Goal: Information Seeking & Learning: Understand process/instructions

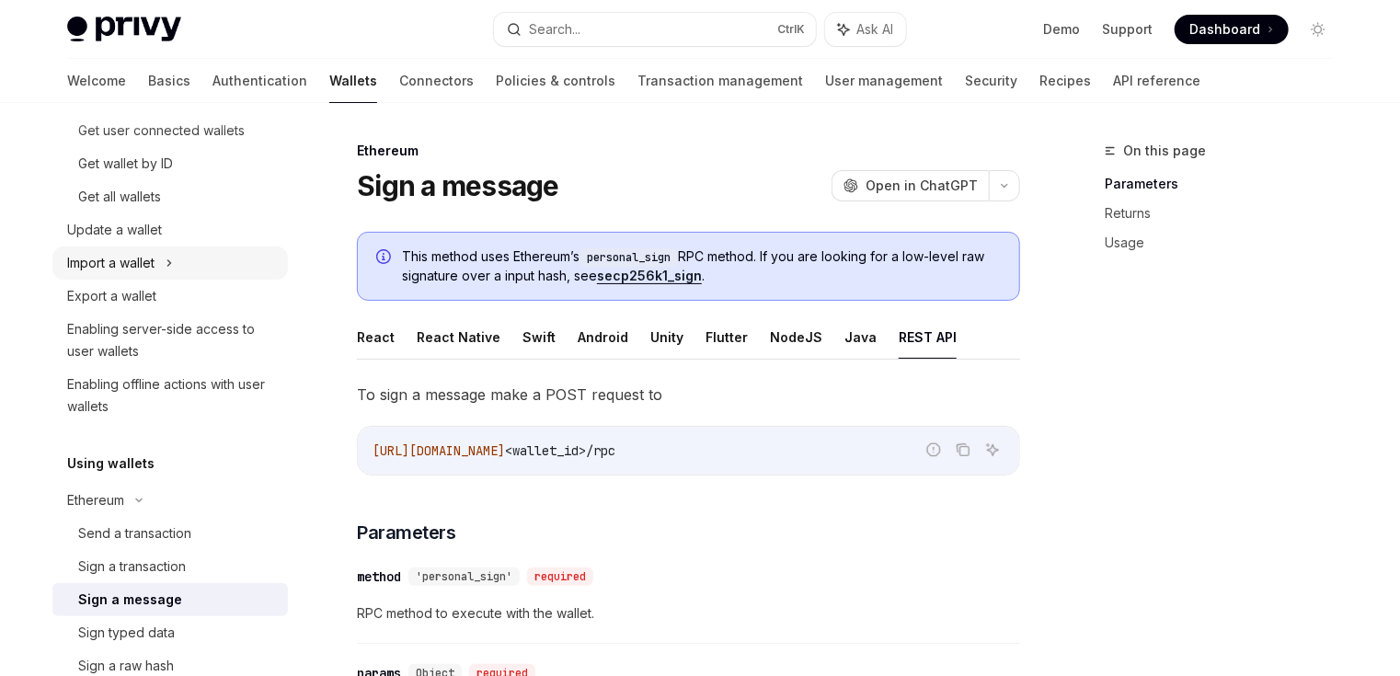
scroll to position [147, 0]
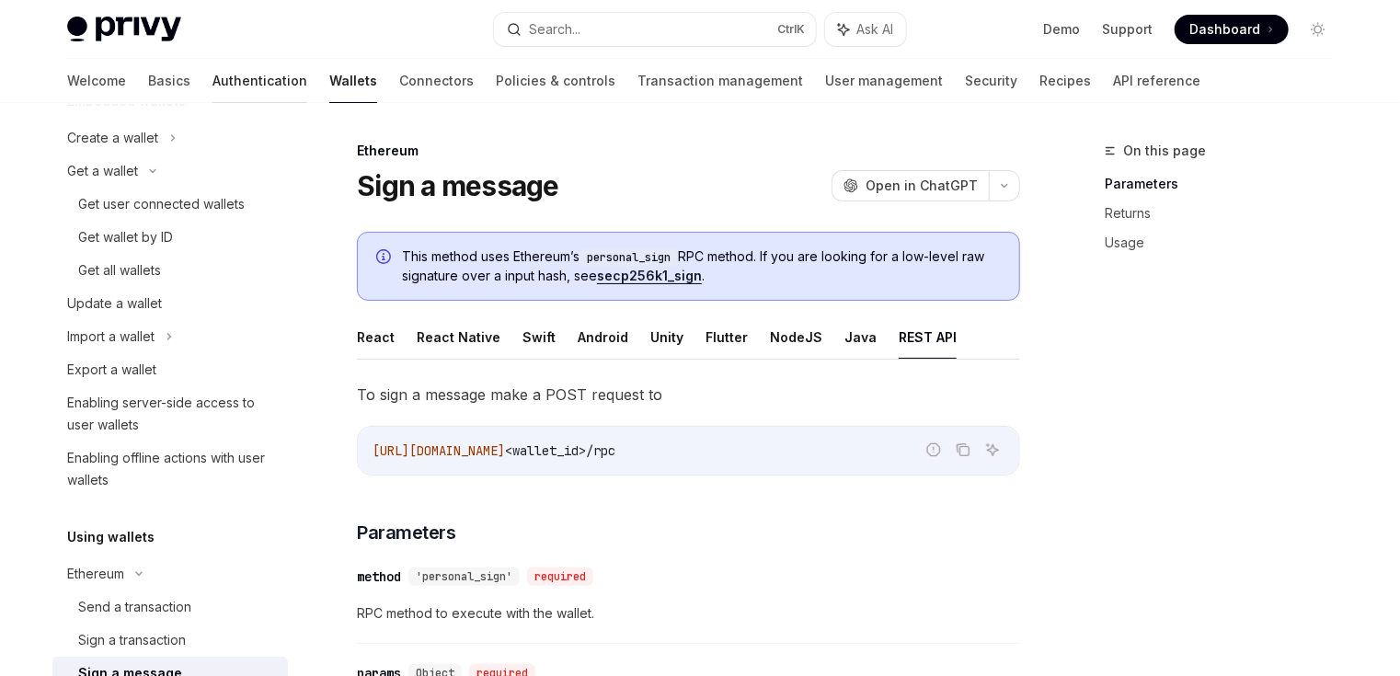
click at [212, 82] on link "Authentication" at bounding box center [259, 81] width 95 height 44
type textarea "*"
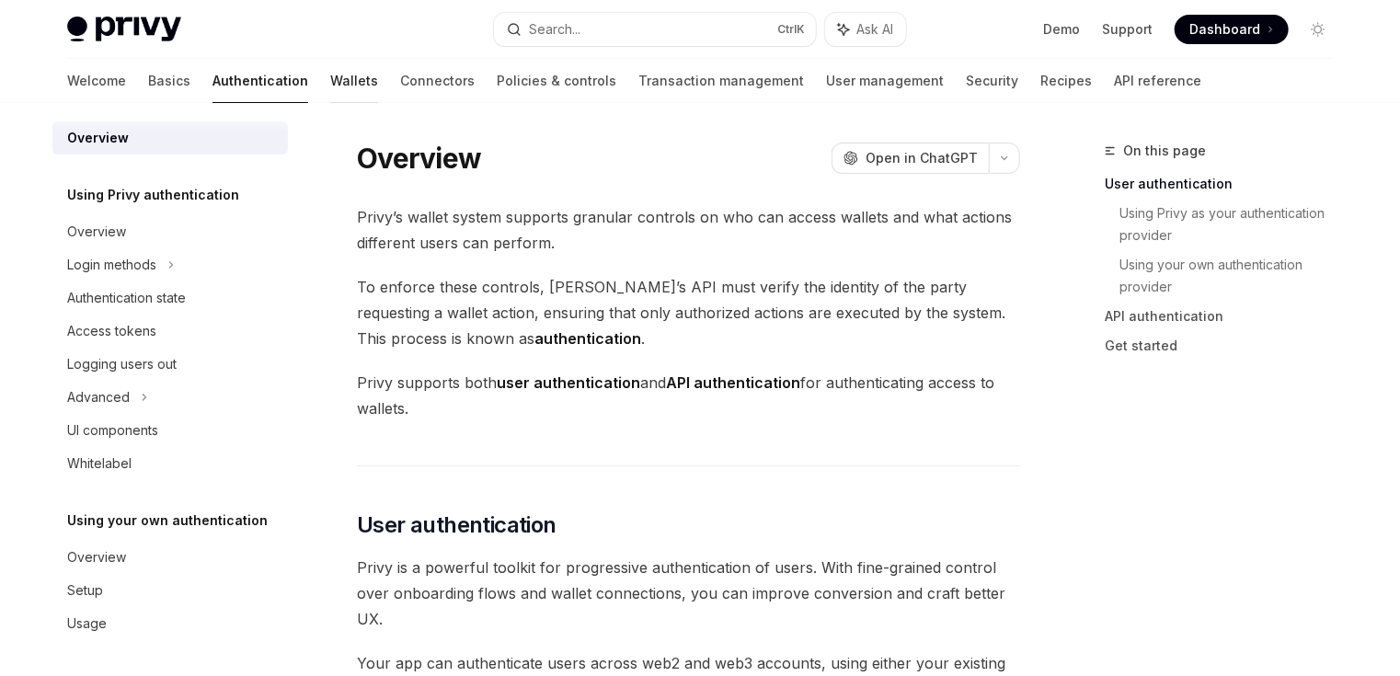
click at [330, 77] on link "Wallets" at bounding box center [354, 81] width 48 height 44
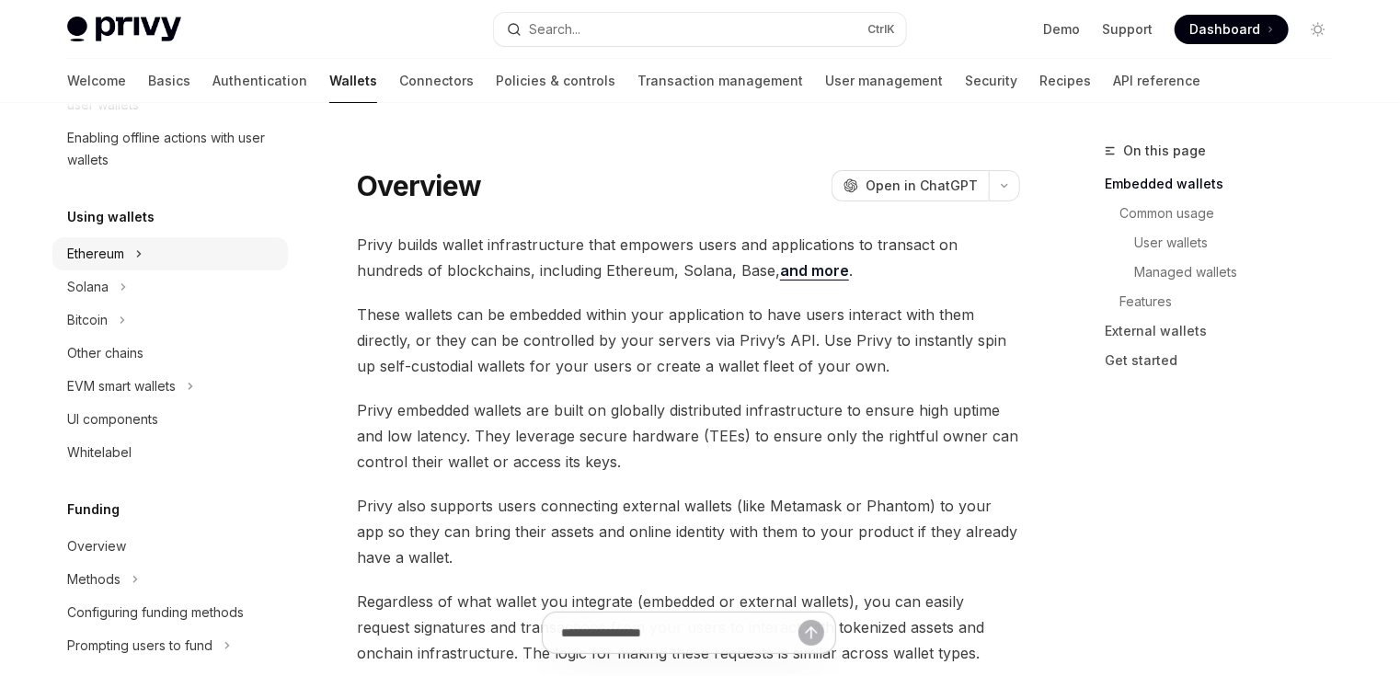
click at [125, 238] on div "Ethereum" at bounding box center [169, 253] width 235 height 33
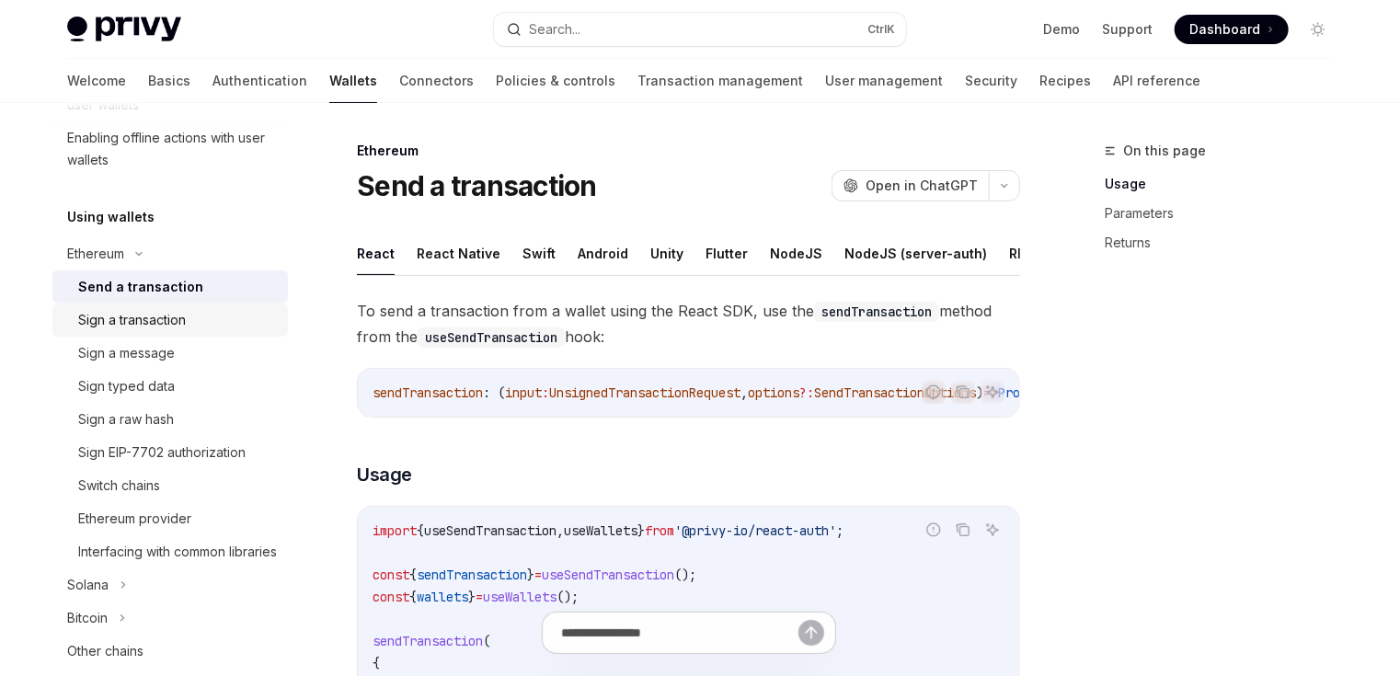
click at [172, 313] on div "Sign a transaction" at bounding box center [132, 320] width 108 height 22
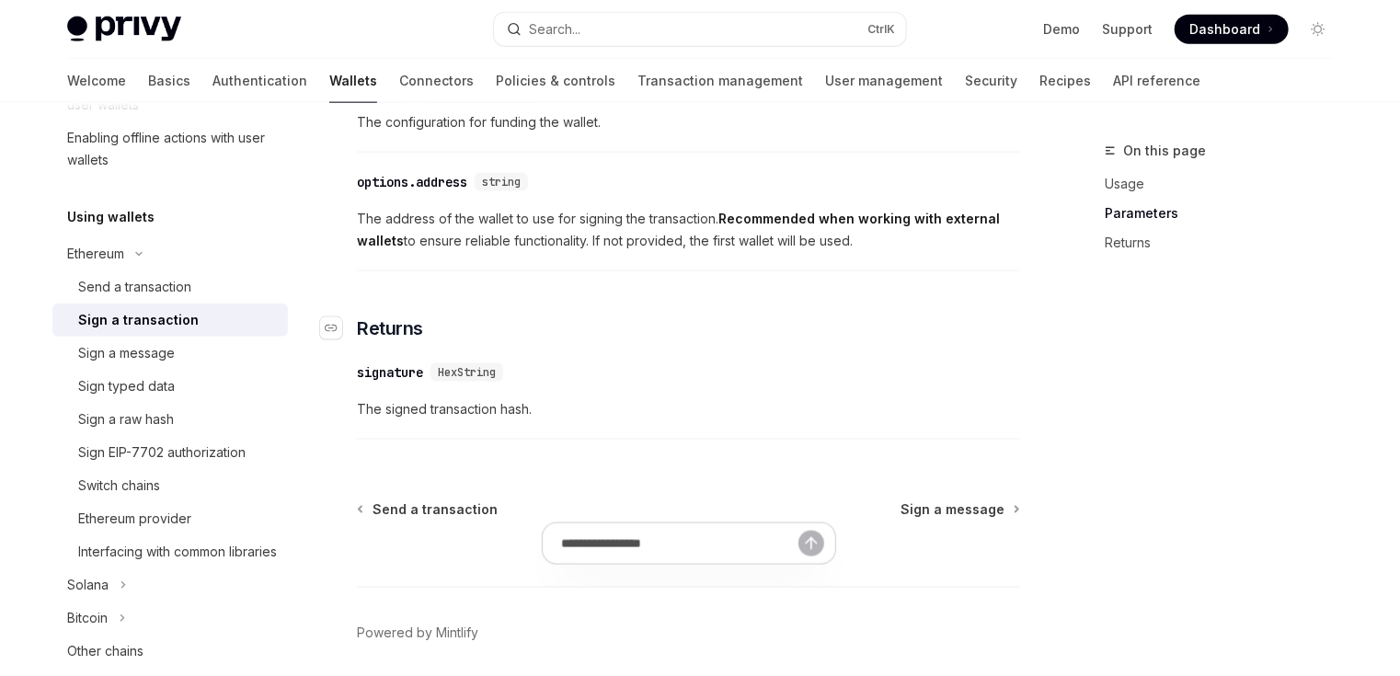
scroll to position [1244, 0]
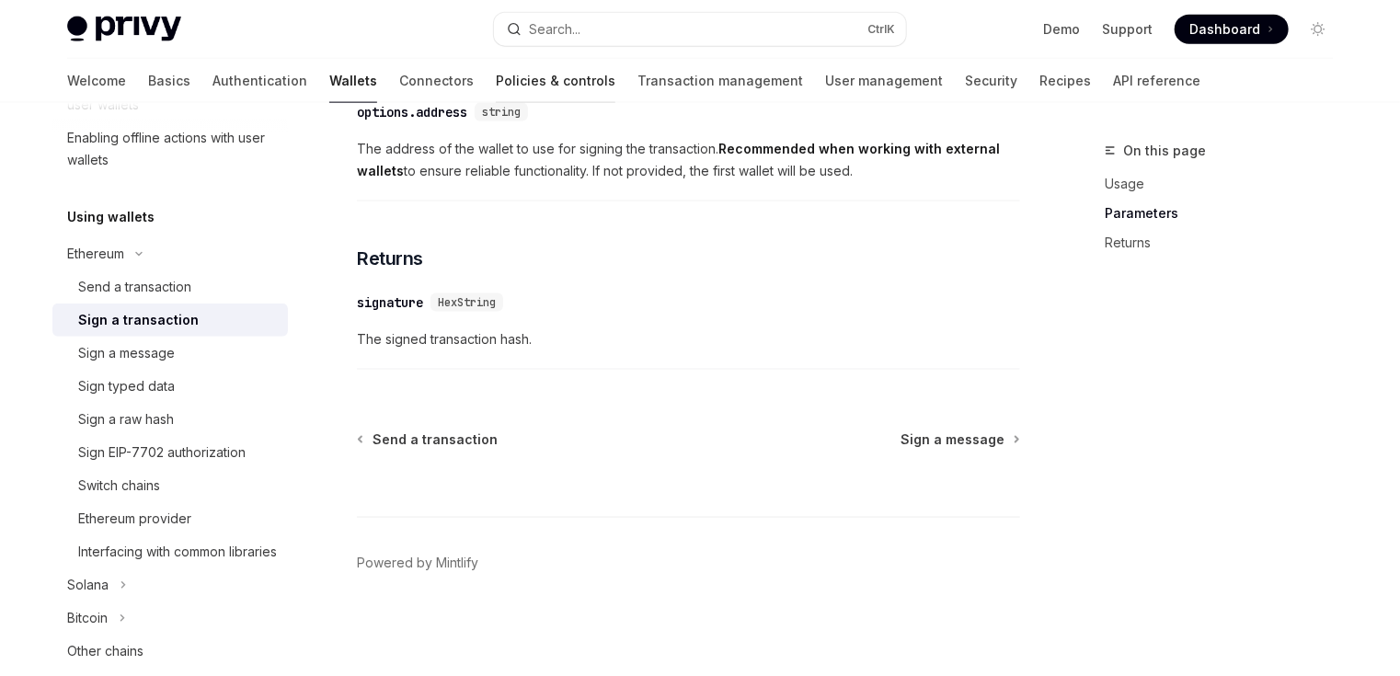
click at [496, 91] on link "Policies & controls" at bounding box center [556, 81] width 120 height 44
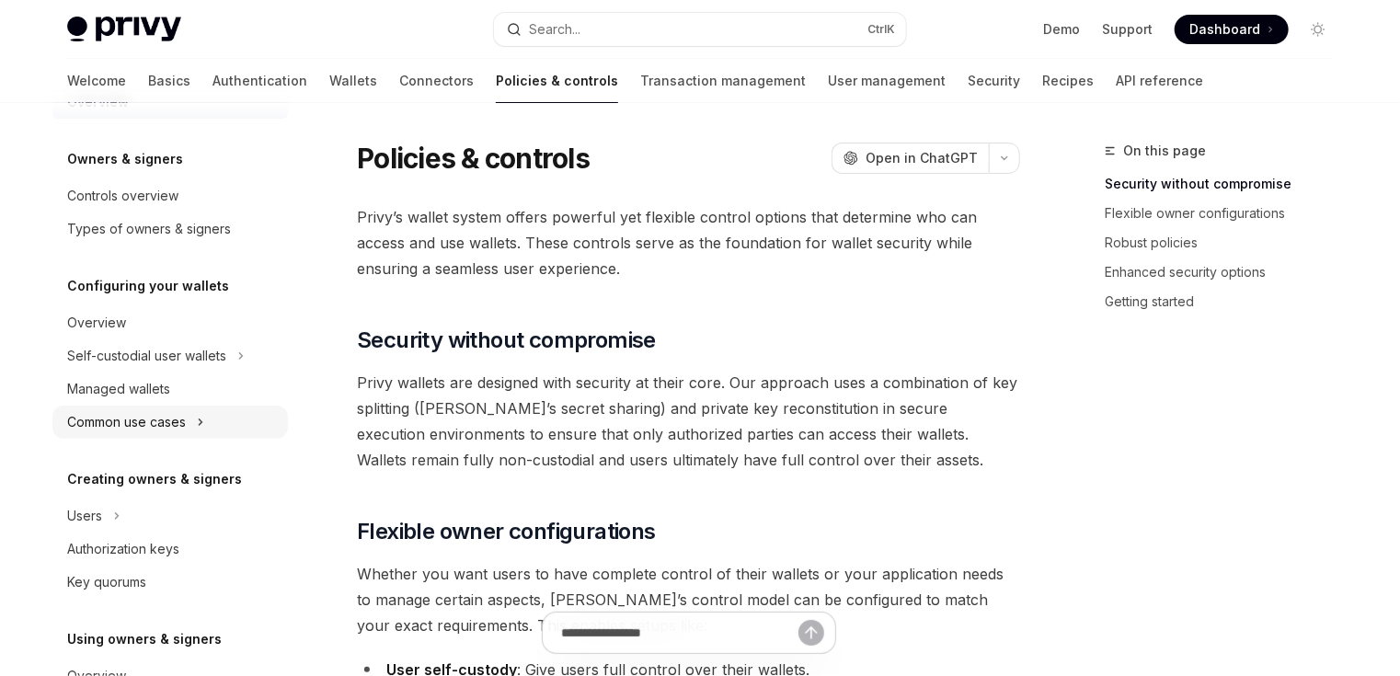
scroll to position [74, 0]
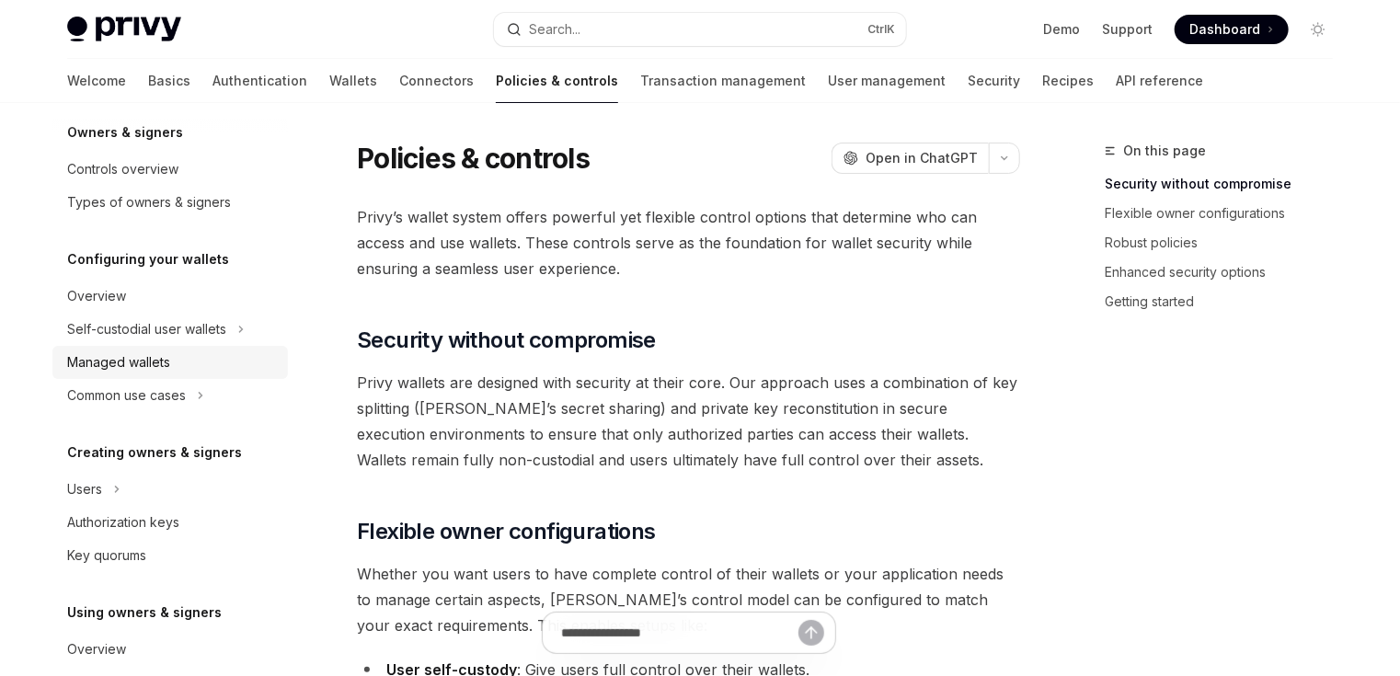
click at [220, 352] on div "Managed wallets" at bounding box center [172, 362] width 210 height 22
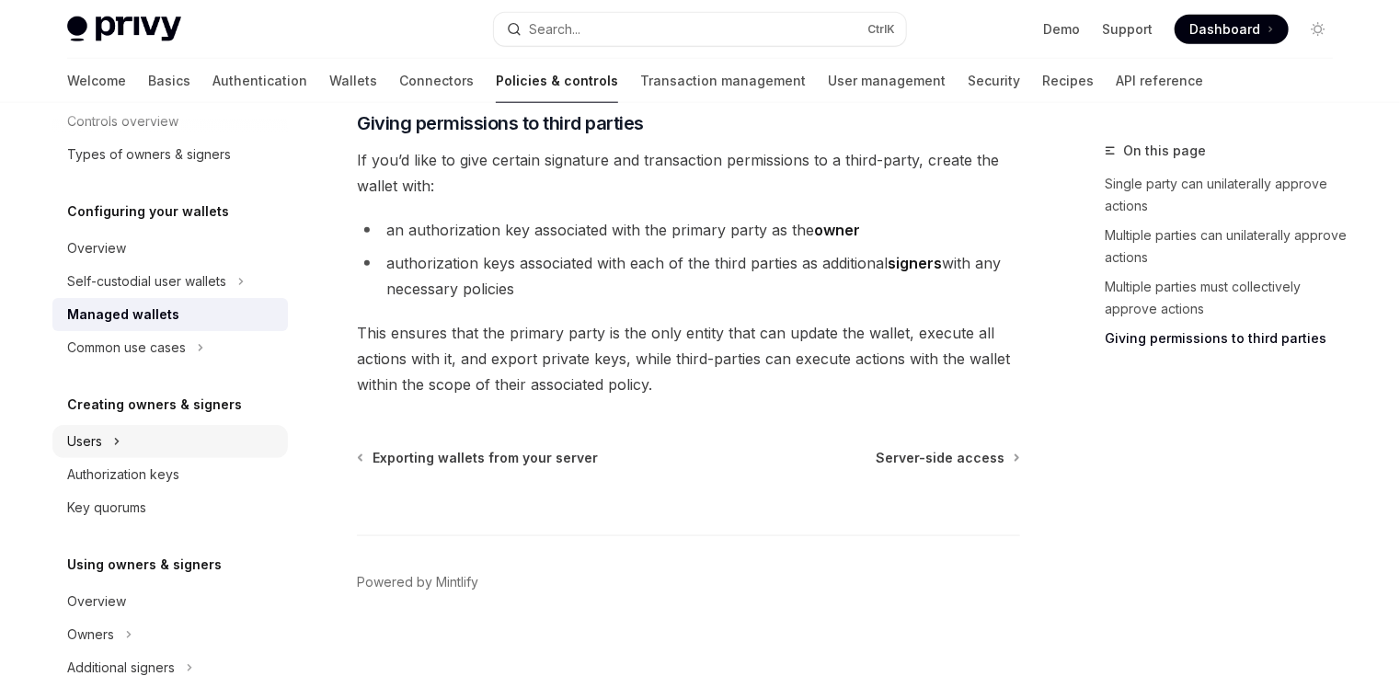
scroll to position [147, 0]
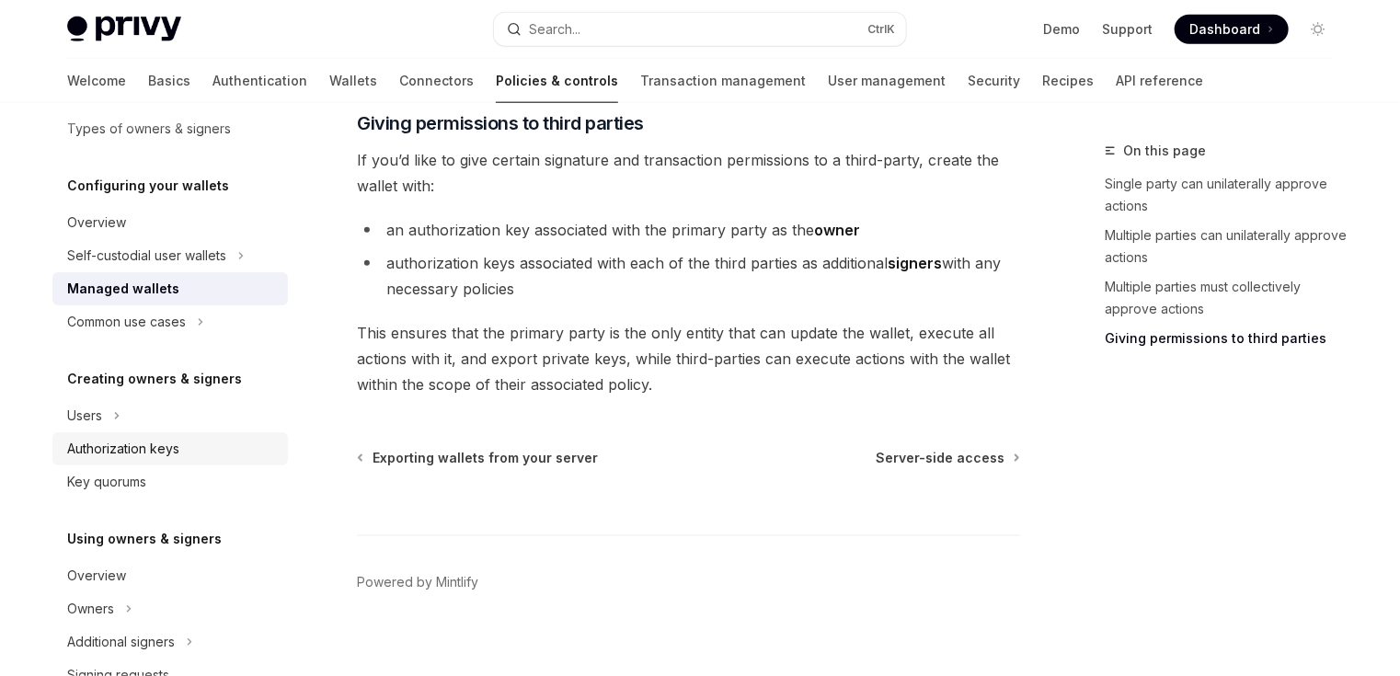
click at [160, 457] on div "Authorization keys" at bounding box center [123, 449] width 112 height 22
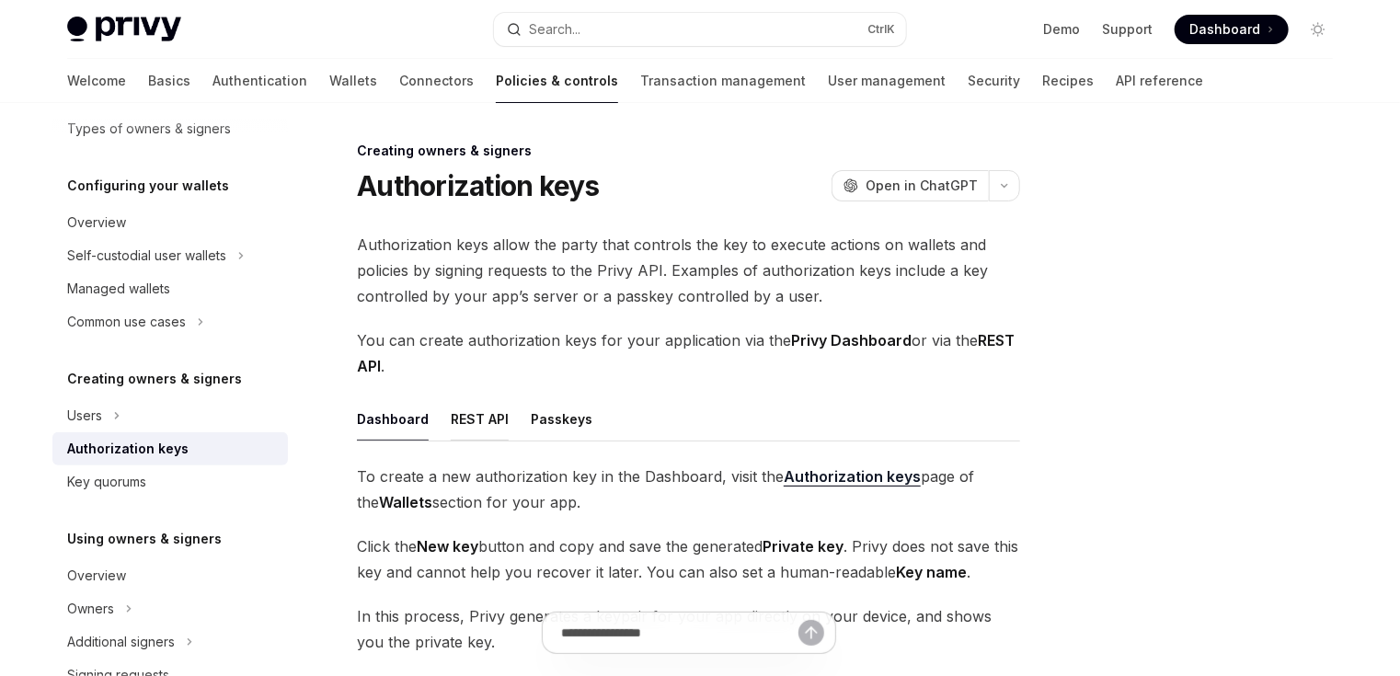
click at [487, 416] on button "REST API" at bounding box center [480, 418] width 58 height 43
type textarea "*"
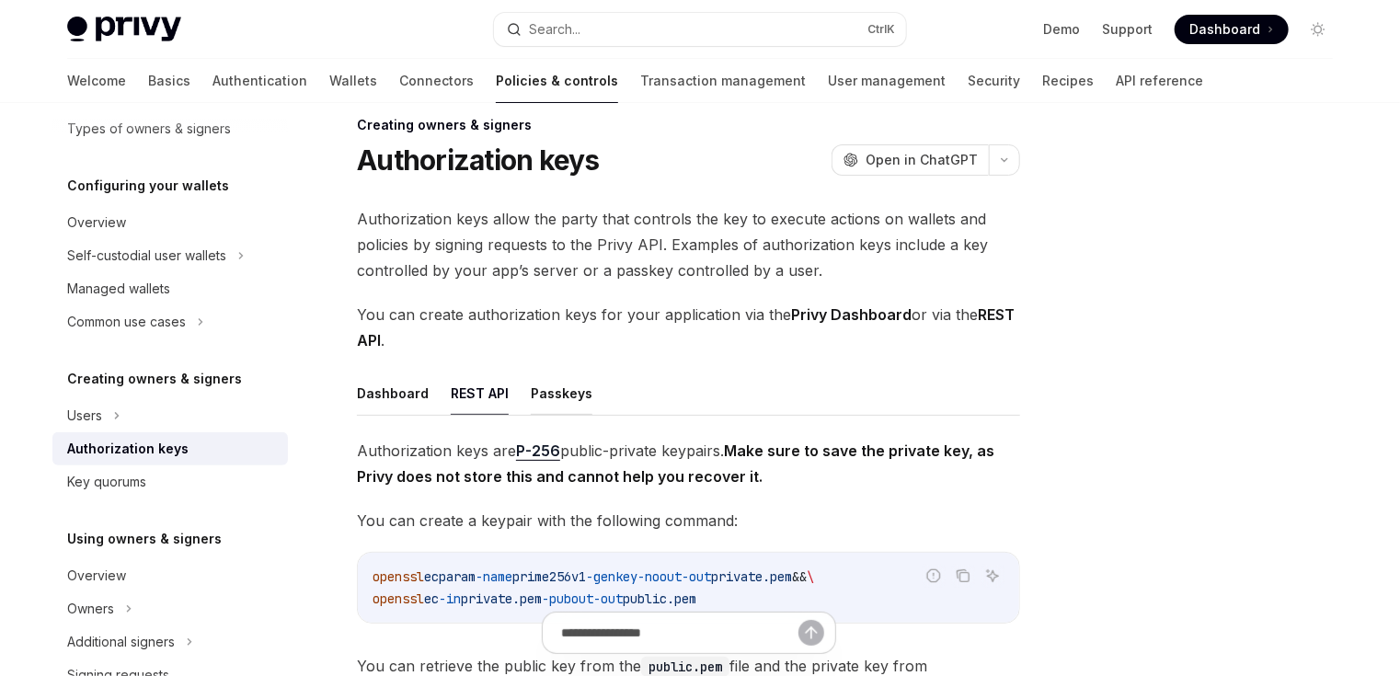
scroll to position [74, 0]
